Goal: Obtain resource: Obtain resource

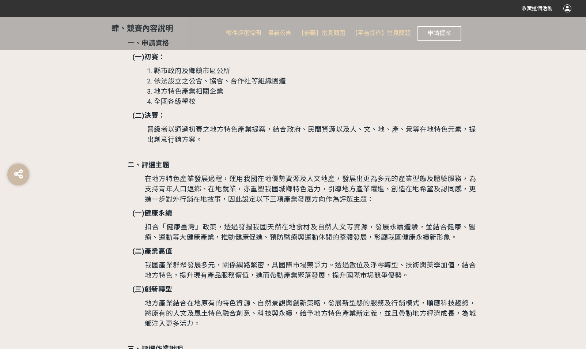
scroll to position [565, 0]
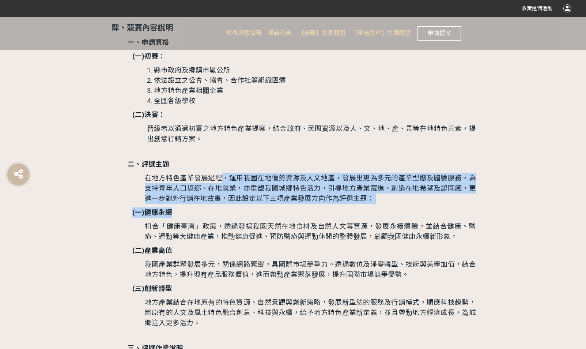
drag, startPoint x: 220, startPoint y: 180, endPoint x: 253, endPoint y: 207, distance: 43.6
click at [310, 231] on span "扣合「健康臺灣」政策，透過發揚我國天然在地食材及自然人文等資源，發展永續體驗，並結合健康、醫療、運動等大健康產業，推動健康促進、預防醫療與運動休閒的整體發展，…" at bounding box center [310, 231] width 331 height 18
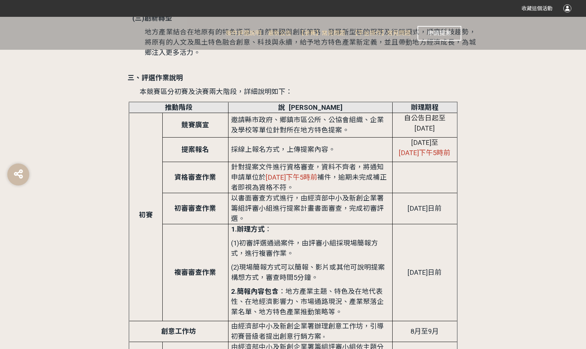
scroll to position [834, 0]
click at [290, 151] on span "採線上報名方式，上傳提案內容。" at bounding box center [283, 150] width 104 height 8
click at [332, 174] on span "補件，逾期未完成補正者即視為資格不符。" at bounding box center [309, 183] width 156 height 18
click at [354, 174] on span "補件，逾期未完成補正者即視為資格不符。" at bounding box center [309, 183] width 156 height 18
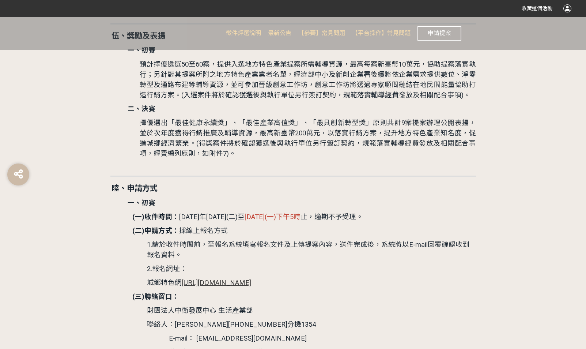
scroll to position [1747, 0]
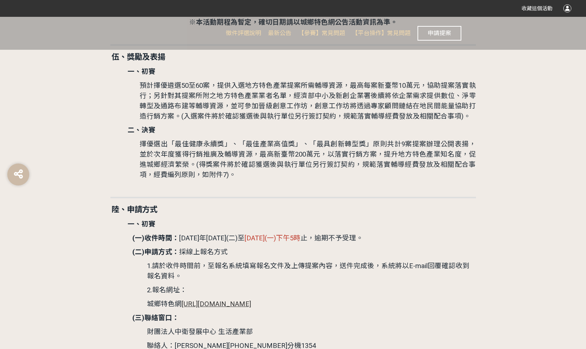
click at [443, 140] on span "擇優選出「最佳健康永續獎」、「最佳產業高值獎」、「最具創新轉型獎」原則共計9案提案辦理公開表揚，並於次年度獲得行銷推廣及輔導資源，最高新臺幣200萬元，以落實…" at bounding box center [308, 159] width 336 height 39
click at [434, 140] on span "擇優選出「最佳健康永續獎」、「最佳產業高值獎」、「最具創新轉型獎」原則共計9案提案辦理公開表揚，並於次年度獲得行銷推廣及輔導資源，最高新臺幣200萬元，以落實…" at bounding box center [308, 159] width 336 height 39
drag, startPoint x: 202, startPoint y: 142, endPoint x: 297, endPoint y: 145, distance: 95.5
click at [297, 145] on span "擇優選出「最佳健康永續獎」、「最佳產業高值獎」、「最具創新轉型獎」原則共計9案提案辦理公開表揚，並於次年度獲得行銷推廣及輔導資源，最高新臺幣200萬元，以落實…" at bounding box center [308, 159] width 336 height 39
click at [344, 150] on span "擇優選出「最佳健康永續獎」、「最佳產業高值獎」、「最具創新轉型獎」原則共計9案提案辦理公開表揚，並於次年度獲得行銷推廣及輔導資源，最高新臺幣200萬元，以落實…" at bounding box center [308, 159] width 336 height 39
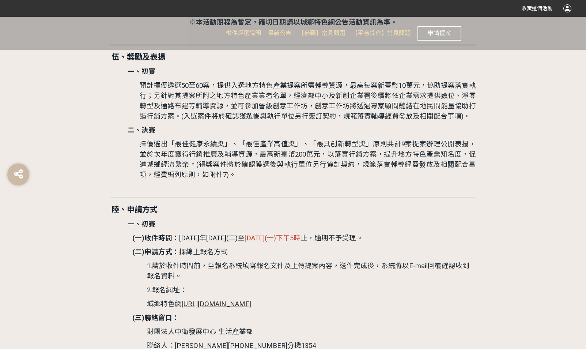
click at [385, 144] on span "擇優選出「最佳健康永續獎」、「最佳產業高值獎」、「最具創新轉型獎」原則共計9案提案辦理公開表揚，並於次年度獲得行銷推廣及輔導資源，最高新臺幣200萬元，以落實…" at bounding box center [308, 159] width 336 height 39
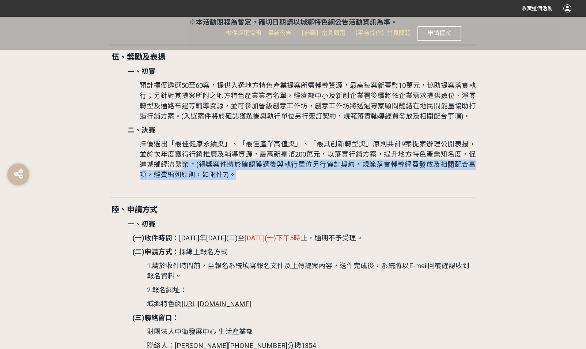
drag, startPoint x: 181, startPoint y: 153, endPoint x: 242, endPoint y: 166, distance: 62.8
click at [242, 166] on p "擇優選出「最佳健康永續獎」、「最佳產業高值獎」、「最具創新轉型獎」原則共計9案提案辦理公開表揚，並於次年度獲得行銷推廣及輔導資源，最高新臺幣200萬元，以落實…" at bounding box center [308, 159] width 336 height 41
click at [326, 184] on p at bounding box center [302, 188] width 348 height 8
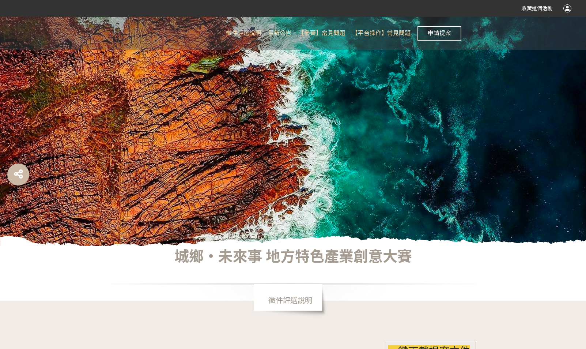
scroll to position [0, 0]
